Goal: Transaction & Acquisition: Purchase product/service

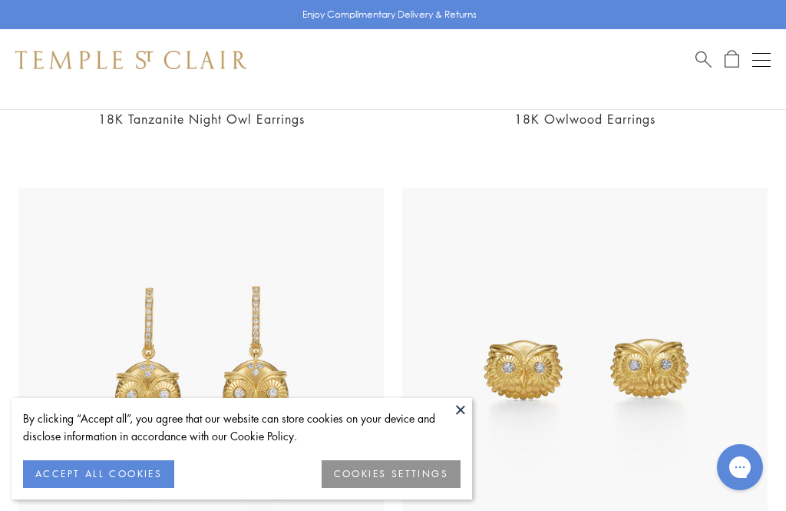
click at [472, 457] on img at bounding box center [585, 370] width 366 height 366
click at [465, 421] on button at bounding box center [460, 409] width 23 height 23
click at [468, 421] on button at bounding box center [460, 409] width 23 height 23
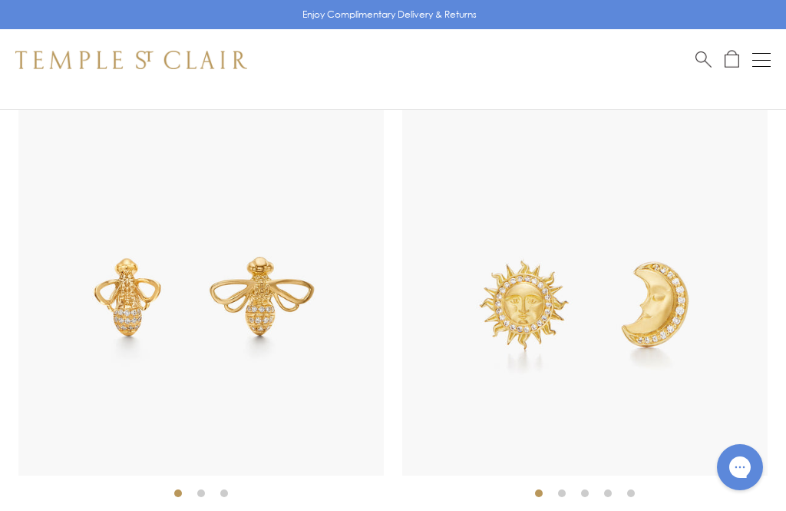
scroll to position [3079, 0]
click at [136, 287] on img at bounding box center [201, 292] width 366 height 366
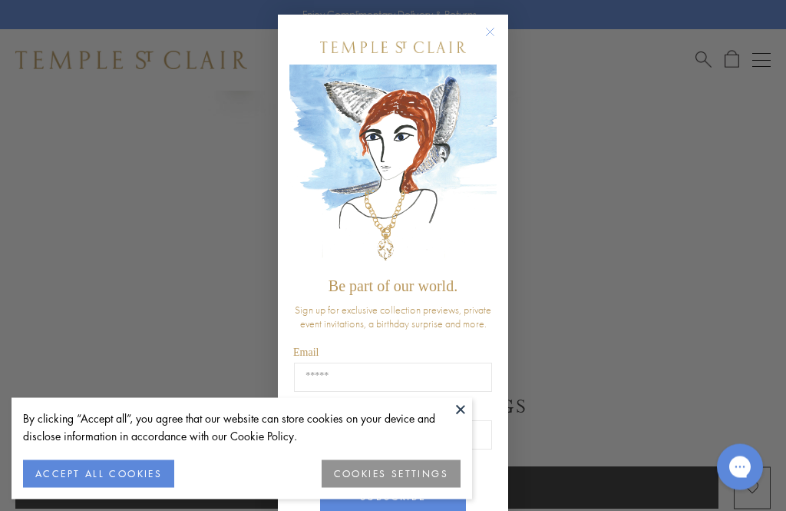
scroll to position [485, 0]
click at [498, 31] on circle "Close dialog" at bounding box center [490, 33] width 18 height 18
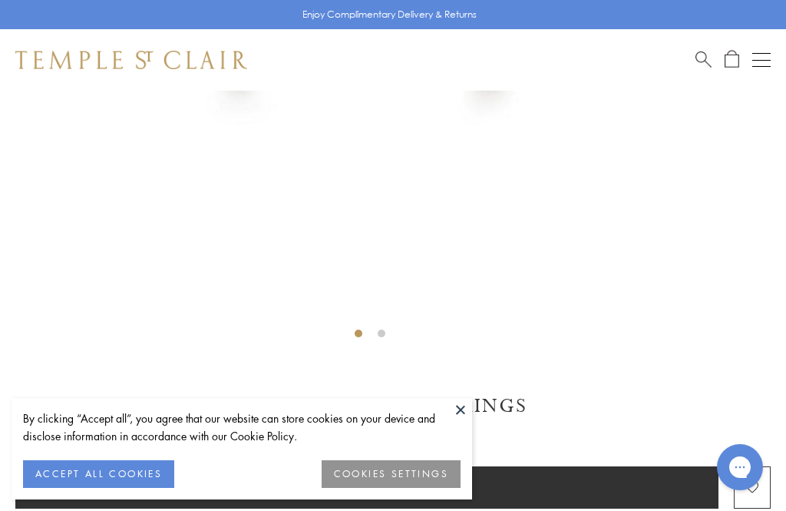
click at [468, 421] on button at bounding box center [460, 409] width 23 height 23
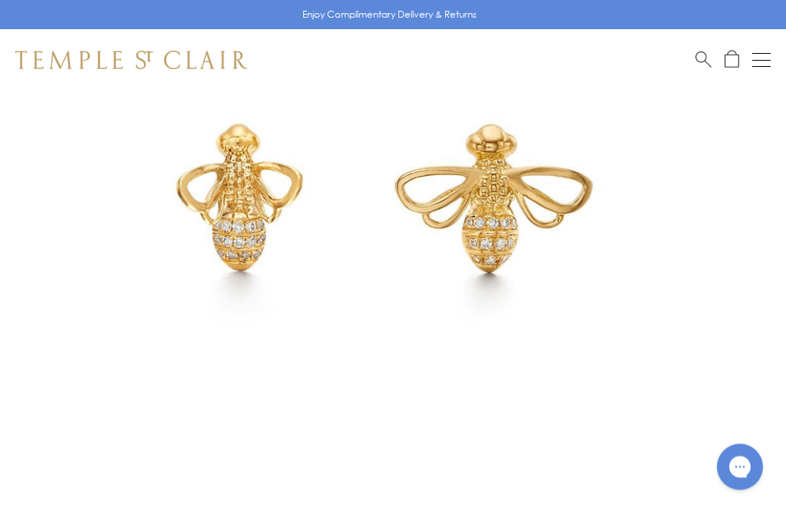
scroll to position [286, 0]
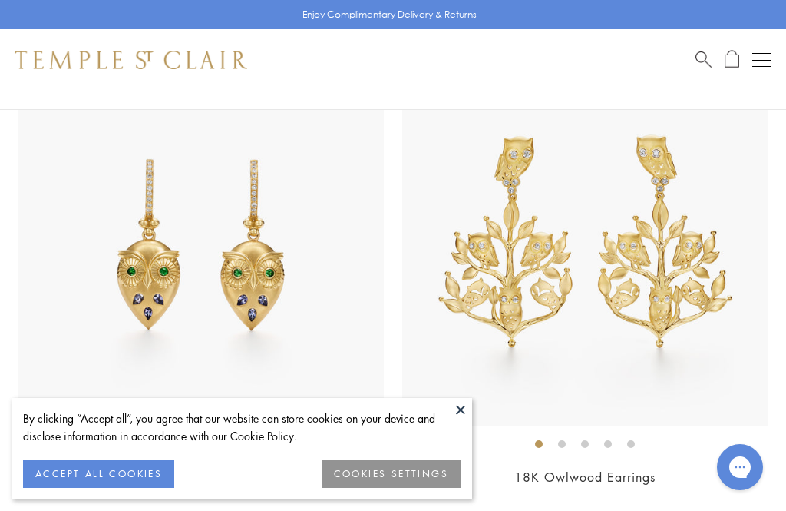
scroll to position [236, 0]
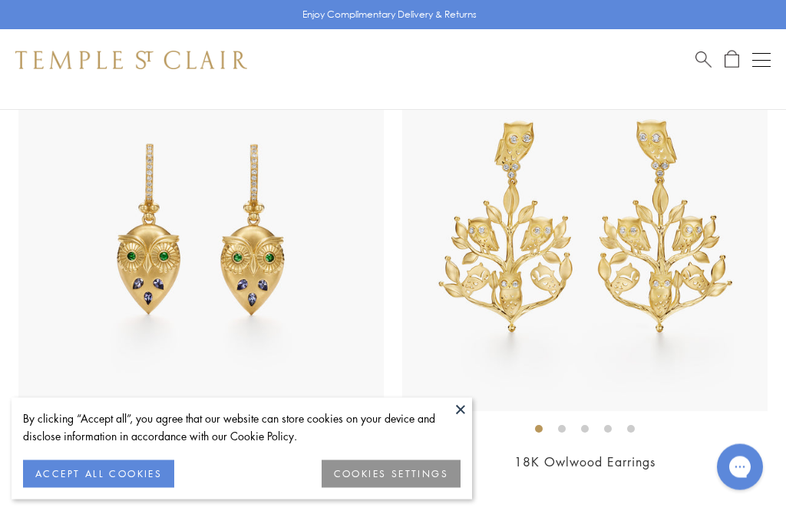
click at [467, 421] on button at bounding box center [460, 409] width 23 height 23
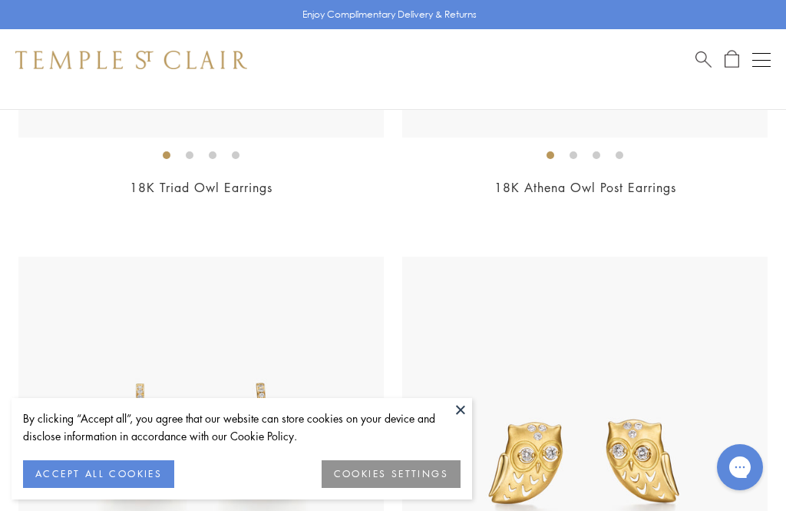
click at [466, 421] on button at bounding box center [460, 409] width 23 height 23
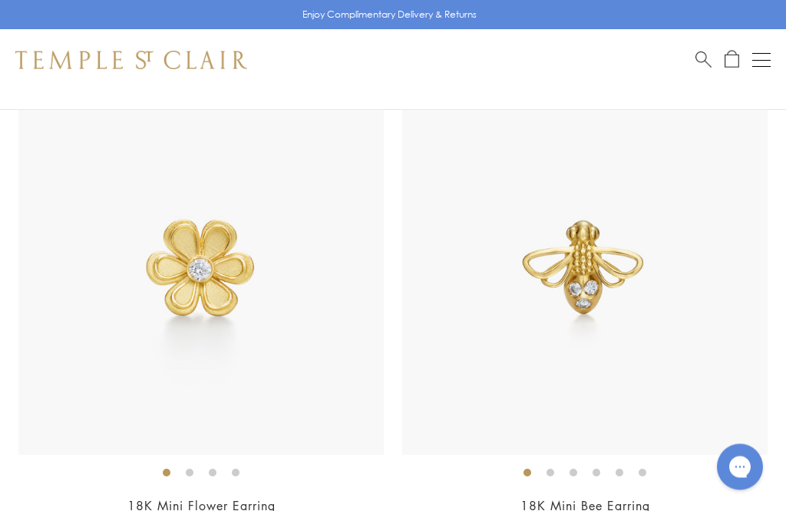
scroll to position [2615, 0]
click at [202, 246] on img at bounding box center [201, 272] width 366 height 366
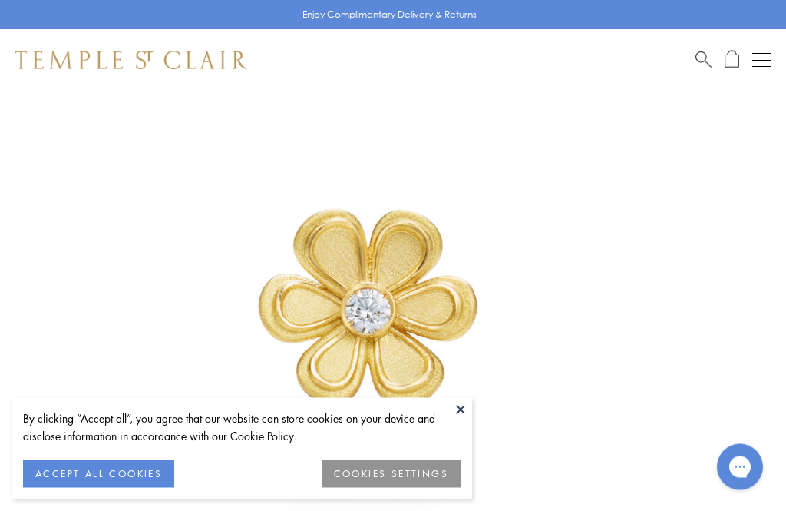
scroll to position [145, 0]
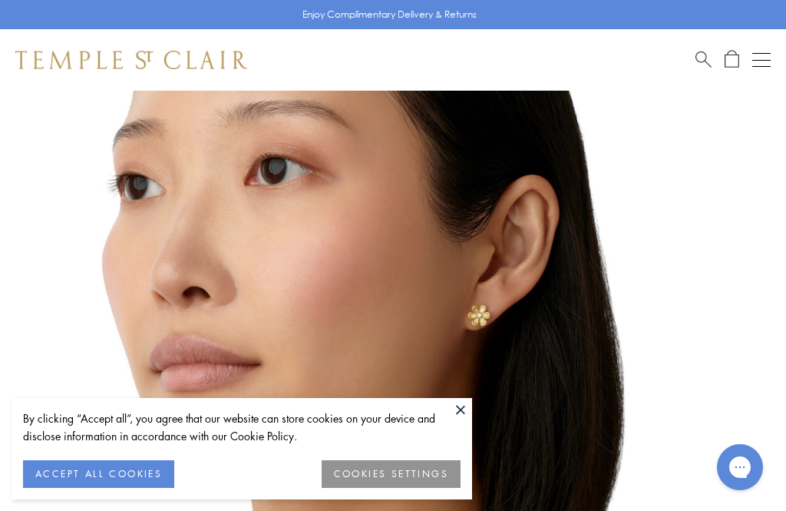
click at [468, 421] on button at bounding box center [460, 409] width 23 height 23
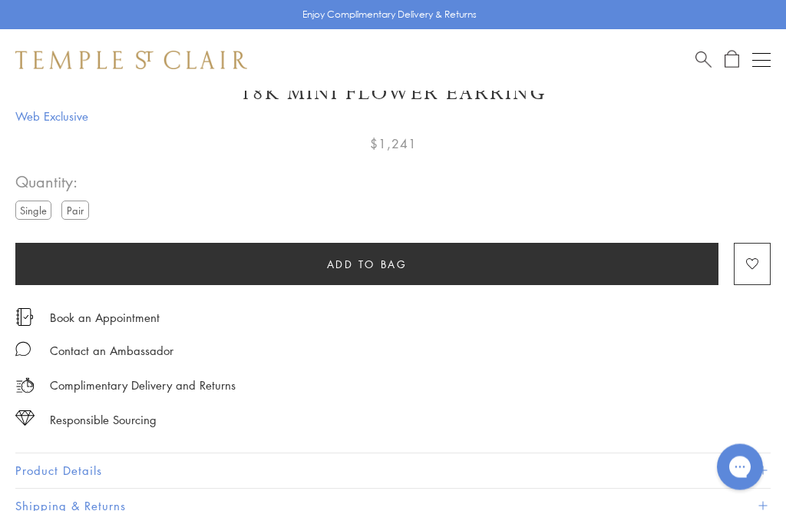
scroll to position [797, 0]
click at [89, 208] on label "Pair" at bounding box center [75, 209] width 28 height 19
click at [41, 205] on label "Single" at bounding box center [33, 209] width 36 height 19
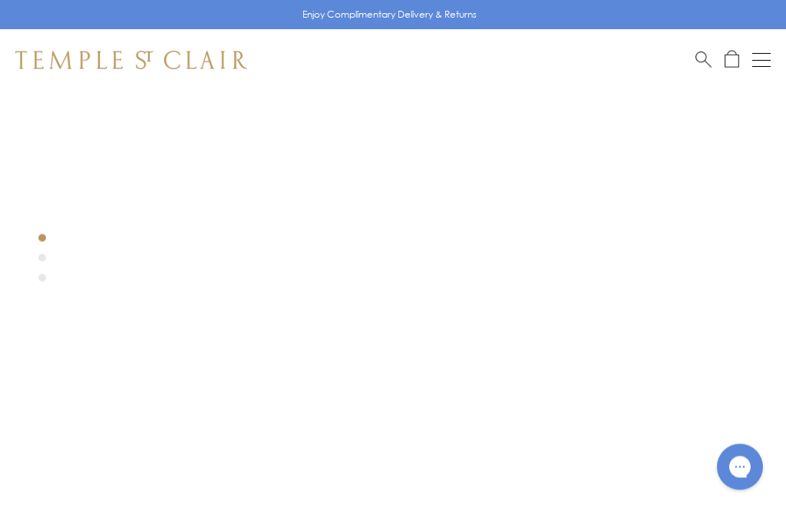
scroll to position [0, 0]
